Goal: Task Accomplishment & Management: Manage account settings

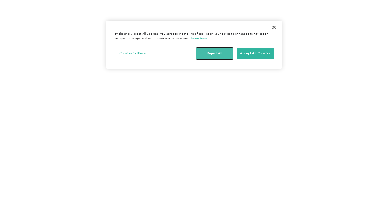
click at [223, 55] on button "Reject All" at bounding box center [214, 53] width 36 height 11
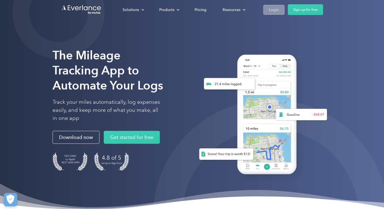
click at [271, 11] on div "Login" at bounding box center [274, 9] width 10 height 7
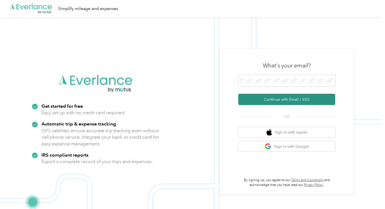
click at [285, 99] on button "Continue with Email / SSO" at bounding box center [286, 99] width 97 height 11
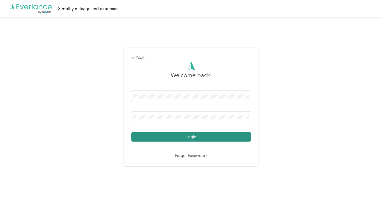
click at [213, 139] on button "Login" at bounding box center [190, 136] width 119 height 9
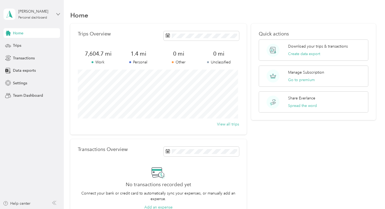
click at [59, 13] on icon at bounding box center [58, 14] width 4 height 4
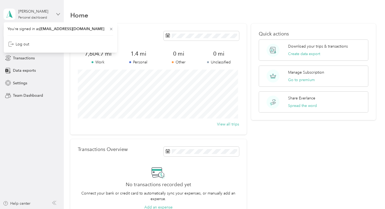
click at [59, 13] on icon at bounding box center [58, 14] width 4 height 4
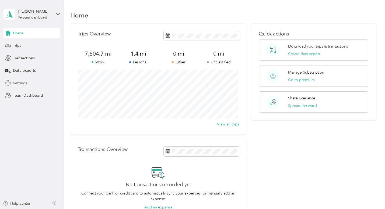
click at [16, 83] on span "Settings" at bounding box center [20, 83] width 14 height 6
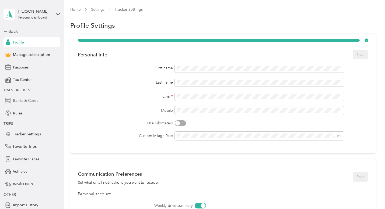
click at [28, 100] on span "Banks & Cards" at bounding box center [25, 101] width 25 height 6
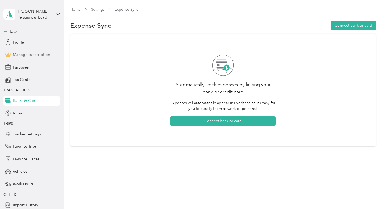
click at [34, 57] on span "Manage subscription" at bounding box center [31, 55] width 37 height 6
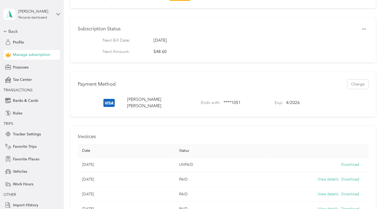
scroll to position [87, 0]
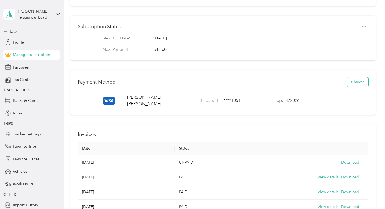
click at [355, 86] on button "Change" at bounding box center [357, 82] width 21 height 9
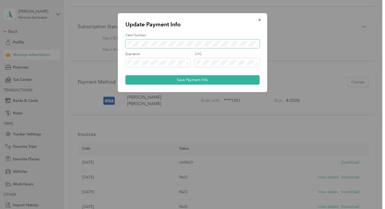
click at [187, 40] on span at bounding box center [192, 44] width 134 height 9
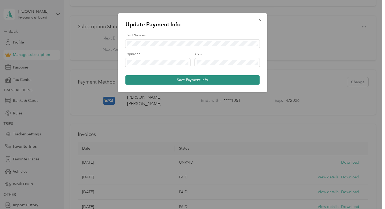
click at [213, 82] on button "Save Payment Info" at bounding box center [192, 79] width 134 height 9
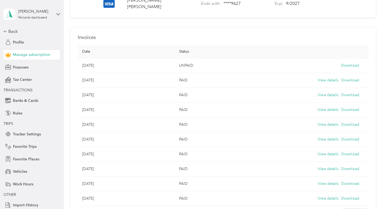
scroll to position [184, 0]
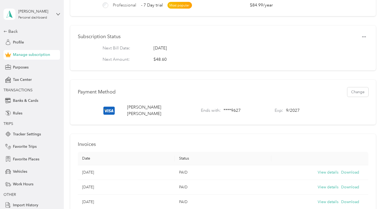
scroll to position [63, 0]
